Goal: Task Accomplishment & Management: Use online tool/utility

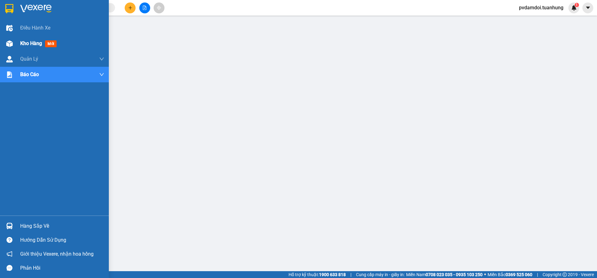
click at [21, 47] on div "Kho hàng mới" at bounding box center [39, 43] width 39 height 8
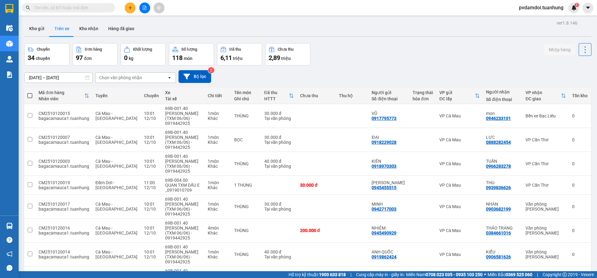
click at [21, 25] on main "ver 1.8.146 Kho gửi Trên xe Kho nhận Hàng đã giao Chuyến 34 chuyến Đơn hàng 97 …" at bounding box center [298, 135] width 597 height 271
click at [28, 26] on button "Kho gửi" at bounding box center [36, 28] width 25 height 15
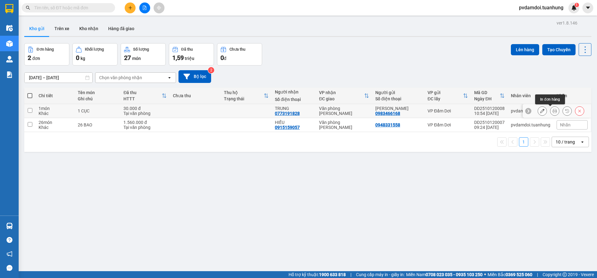
click at [552, 112] on icon at bounding box center [554, 111] width 4 height 4
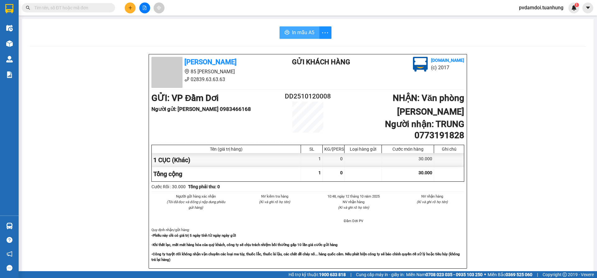
click at [304, 27] on button "In mẫu A5" at bounding box center [299, 32] width 40 height 12
